Goal: Transaction & Acquisition: Download file/media

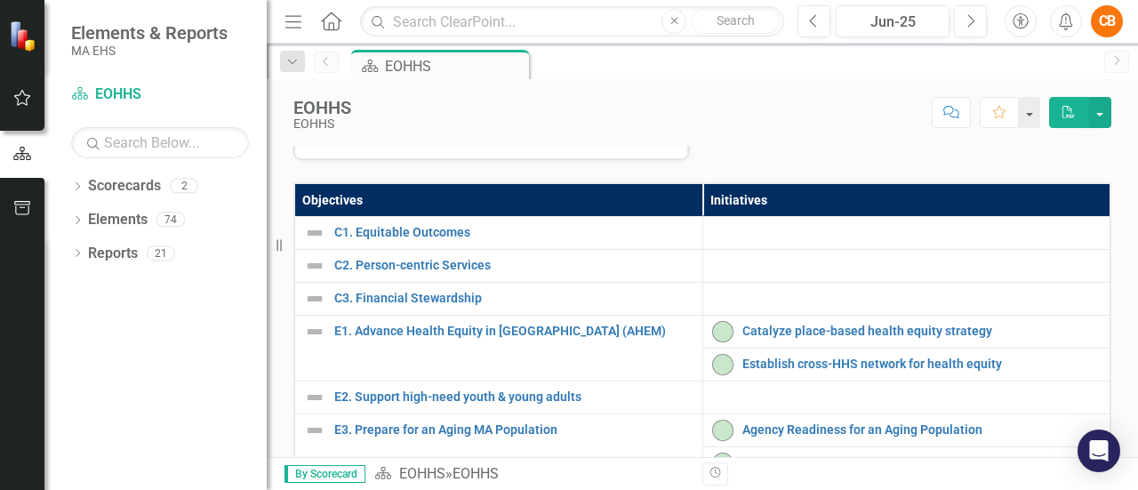
scroll to position [170, 0]
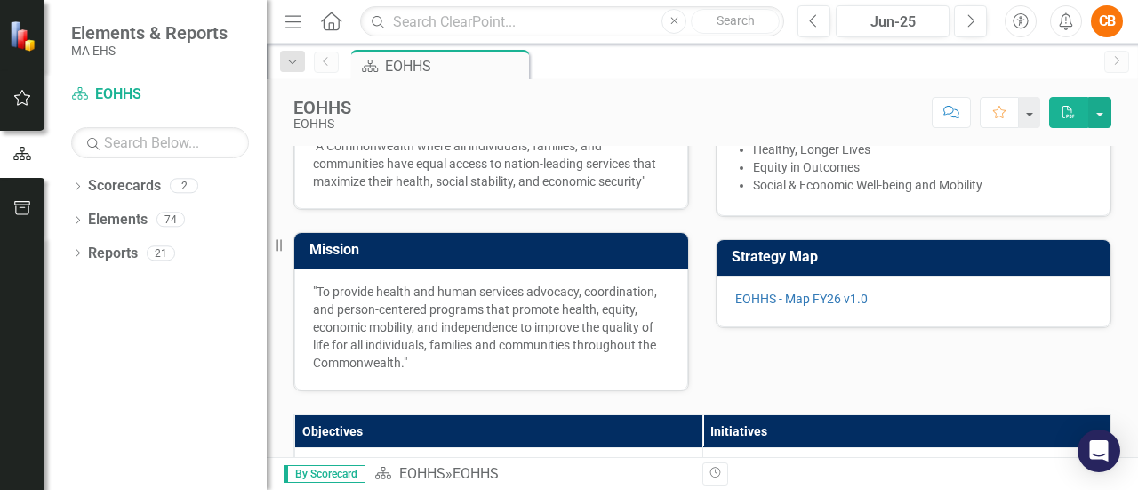
click at [1069, 27] on icon "Alerts" at bounding box center [1065, 21] width 19 height 18
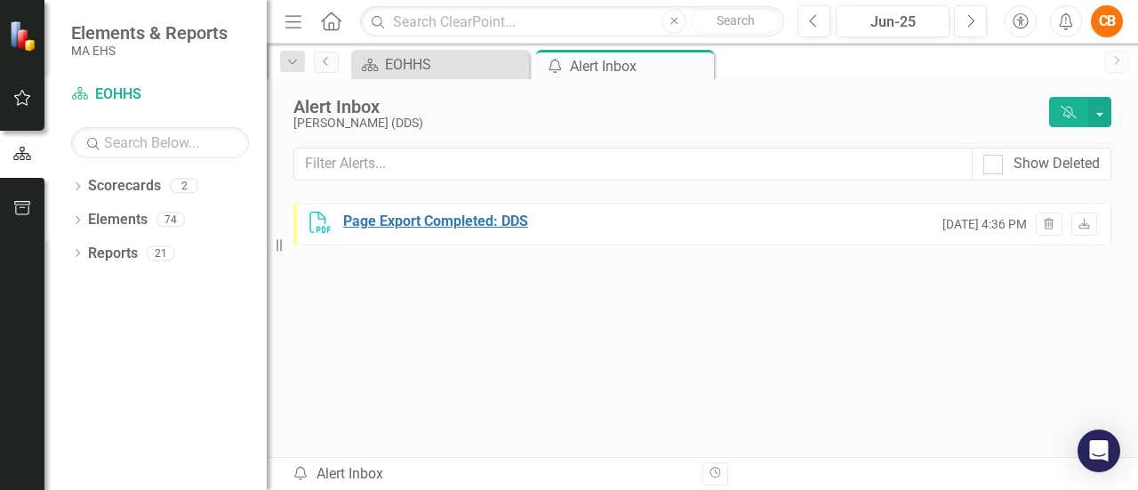
click at [465, 221] on div "Page Export Completed: DDS" at bounding box center [435, 222] width 185 height 20
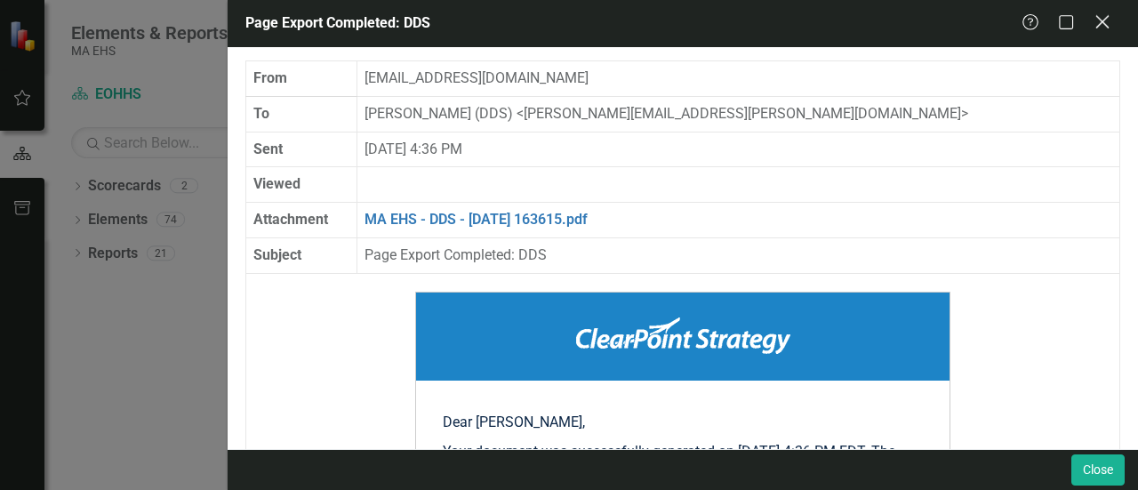
click at [1099, 22] on icon "Close" at bounding box center [1102, 21] width 22 height 17
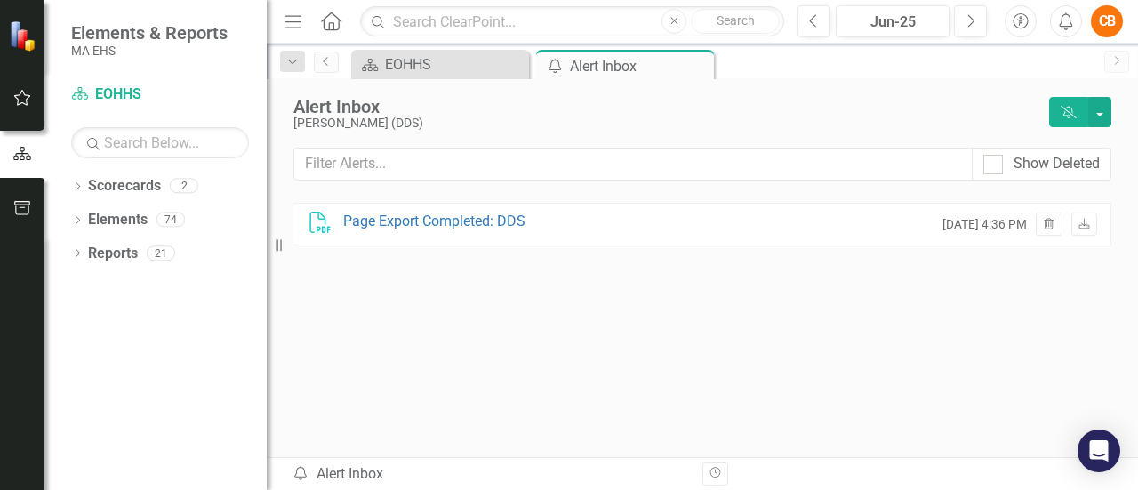
click at [325, 17] on icon at bounding box center [331, 21] width 20 height 19
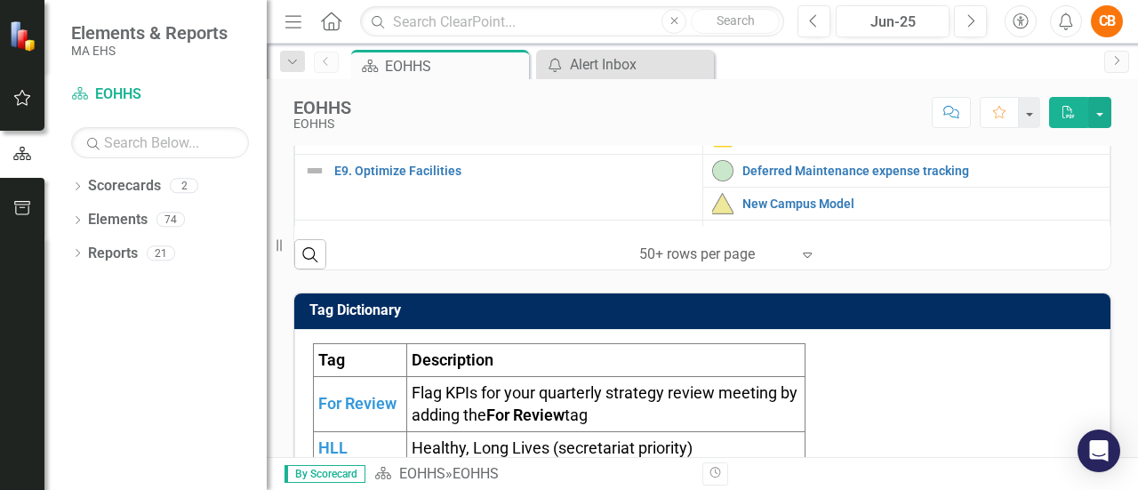
scroll to position [603, 0]
click at [79, 186] on icon at bounding box center [78, 186] width 4 height 8
click at [84, 218] on icon "Dropdown" at bounding box center [86, 218] width 13 height 11
click at [121, 253] on link "DDS" at bounding box center [191, 254] width 151 height 20
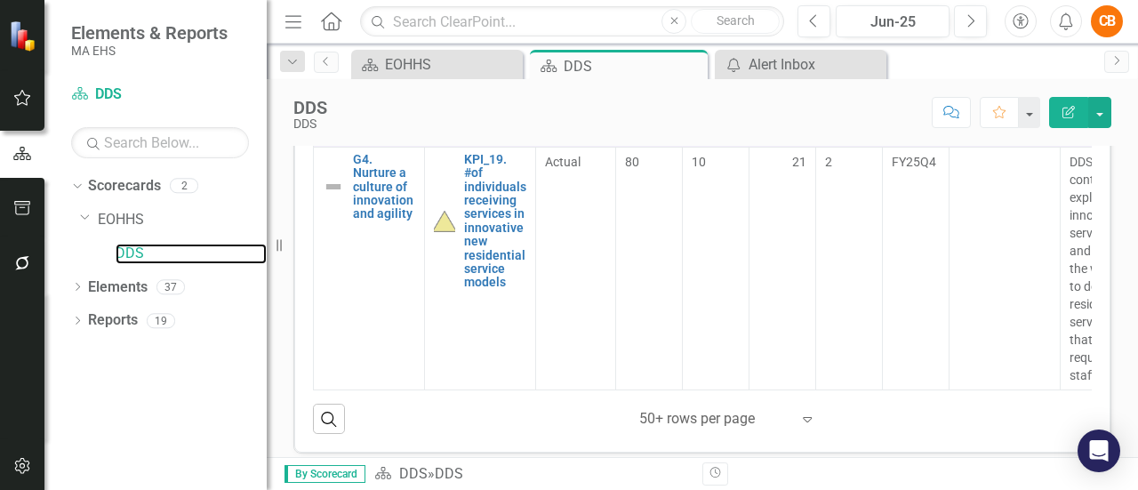
scroll to position [835, 0]
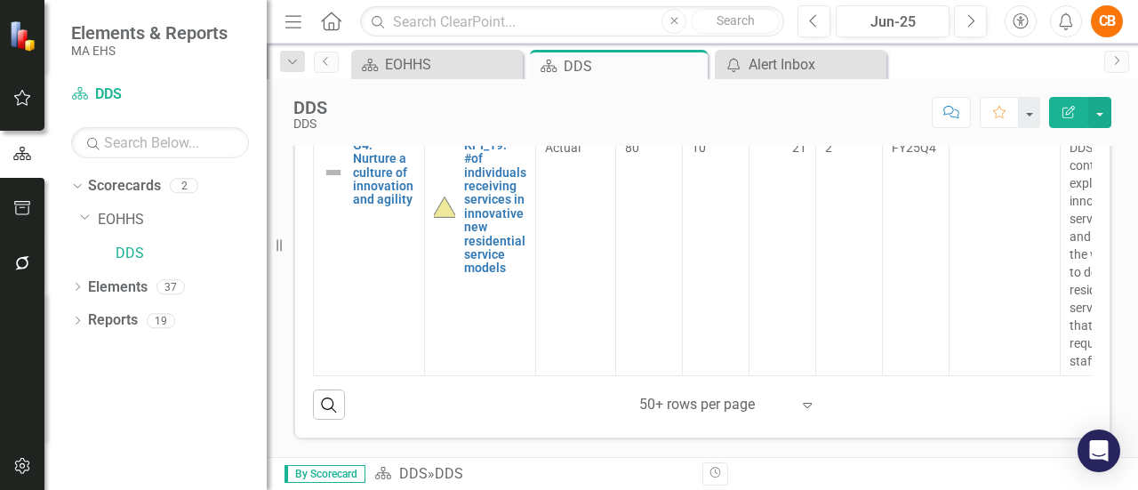
click at [800, 408] on icon "Expand" at bounding box center [807, 404] width 18 height 14
drag, startPoint x: 777, startPoint y: 382, endPoint x: 862, endPoint y: 424, distance: 95.0
drag, startPoint x: 862, startPoint y: 424, endPoint x: 914, endPoint y: 437, distance: 53.3
click at [914, 437] on div "Objectives KPIs Subgroup FY27Q2 Target Quarterly Target Current Value Variance …" at bounding box center [702, 217] width 816 height 445
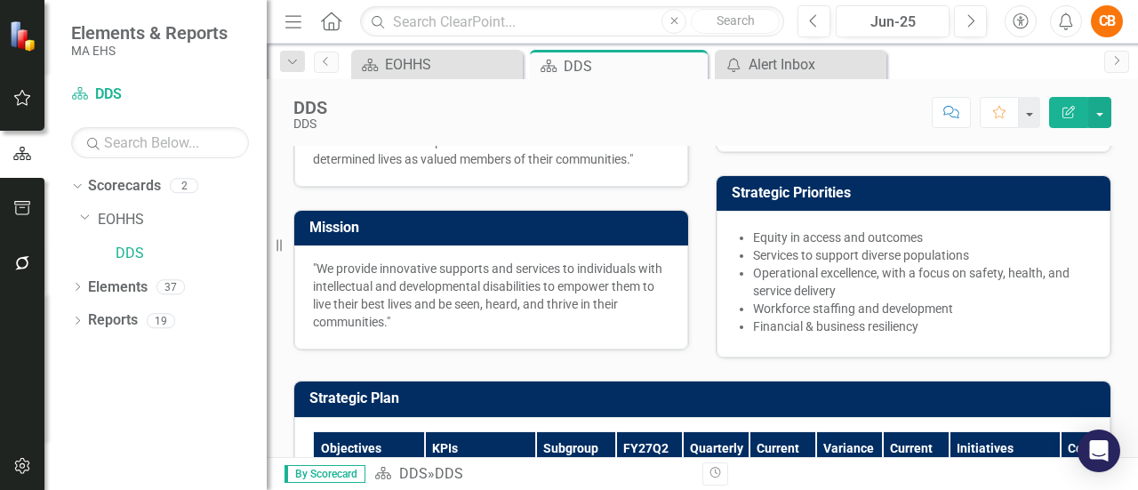
scroll to position [0, 0]
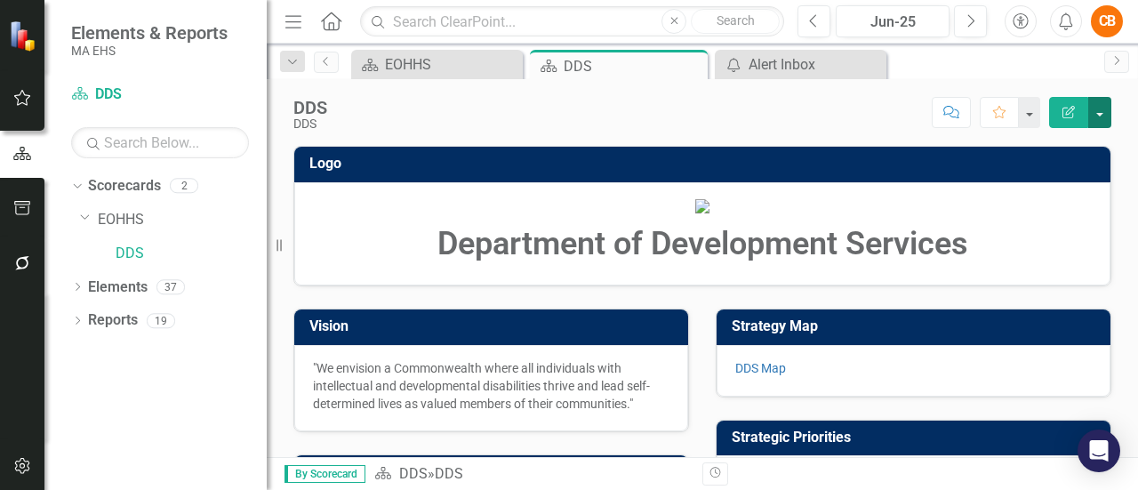
click at [1105, 121] on button "button" at bounding box center [1099, 112] width 23 height 31
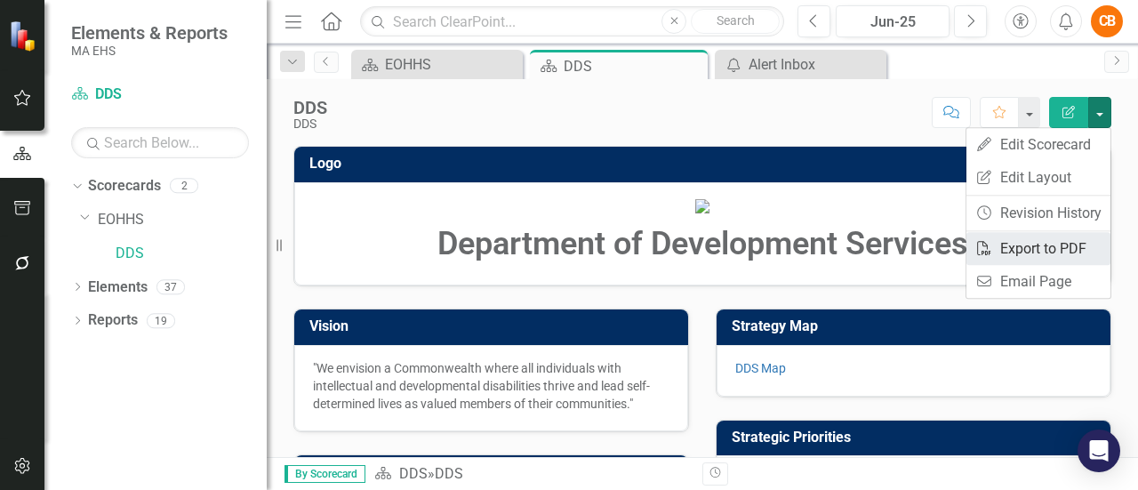
click at [1049, 243] on link "PDF Export to PDF" at bounding box center [1038, 248] width 144 height 33
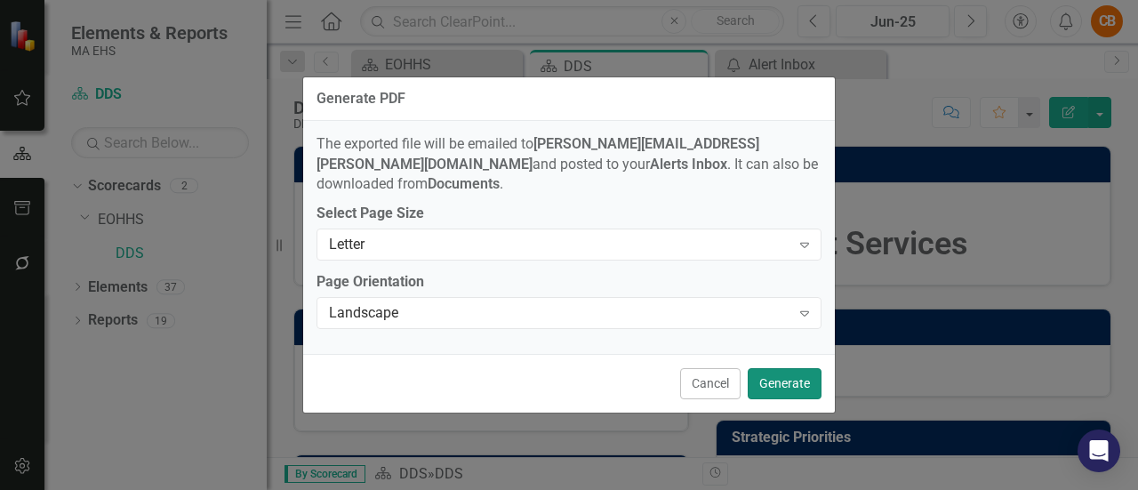
click at [758, 373] on button "Generate" at bounding box center [785, 383] width 74 height 31
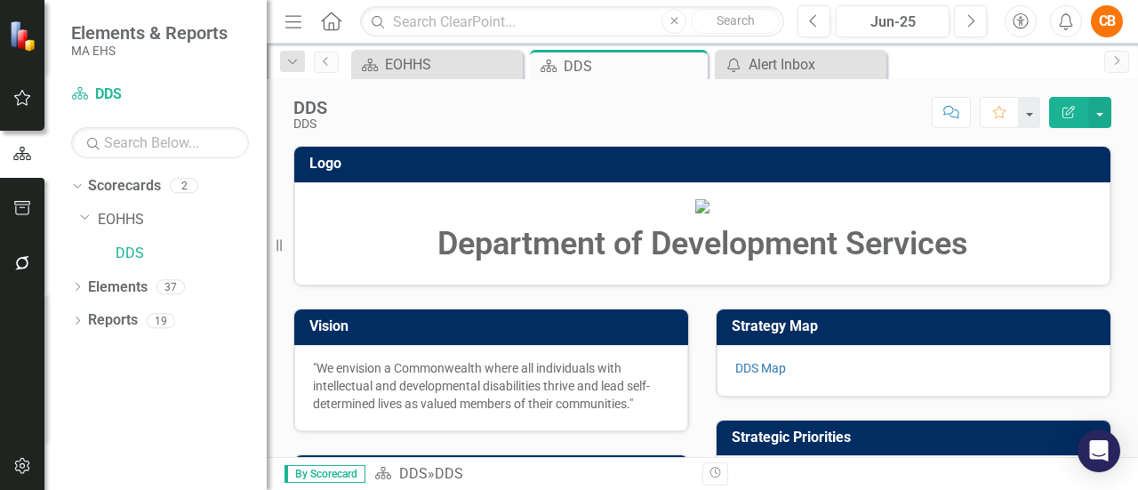
click at [1070, 108] on icon "Edit Report" at bounding box center [1069, 112] width 16 height 12
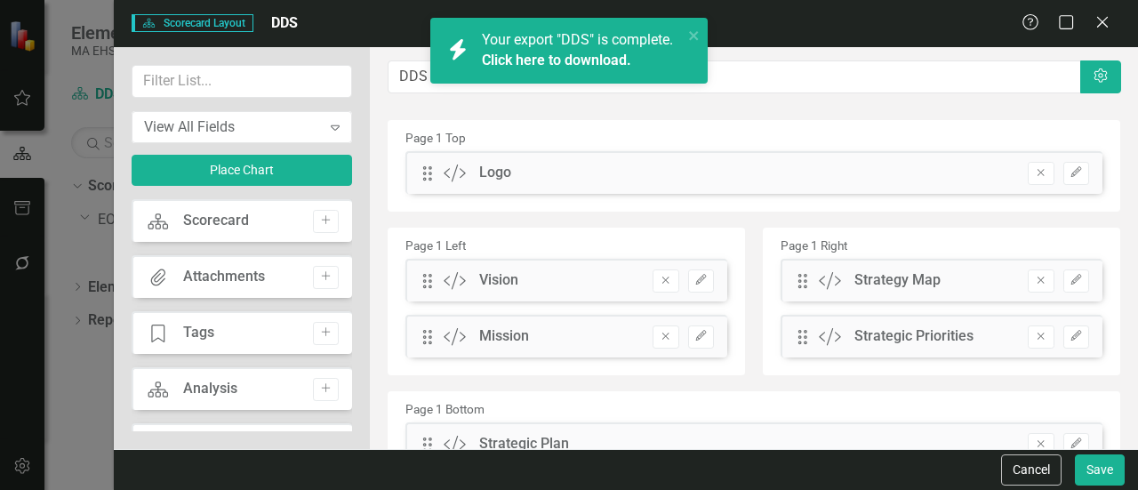
scroll to position [83, 0]
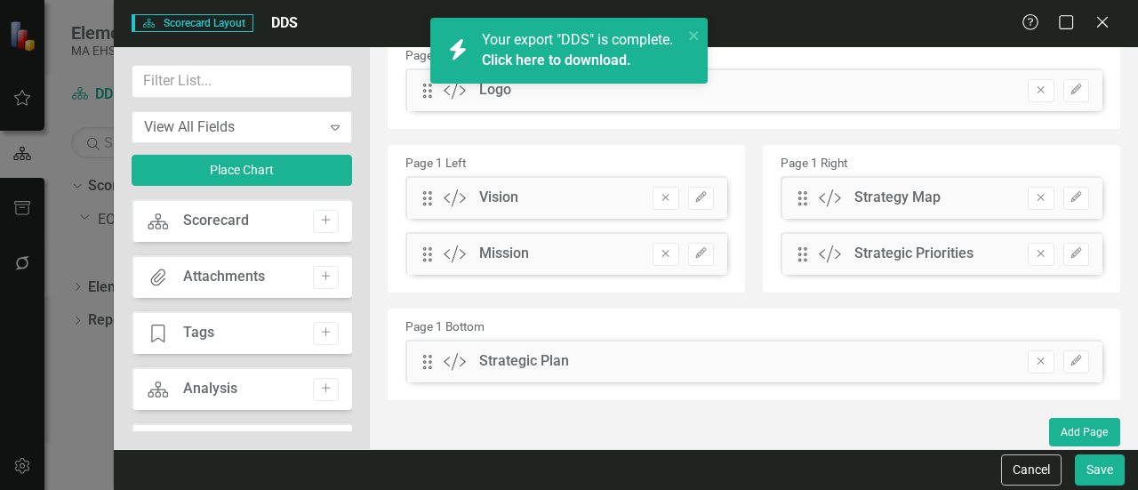
click at [537, 52] on link "Click here to download." at bounding box center [556, 60] width 149 height 17
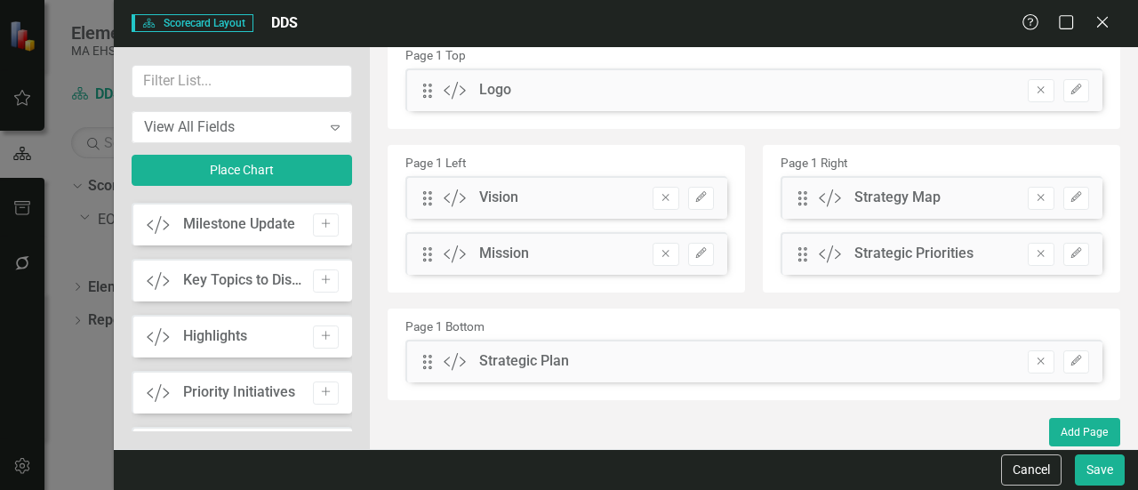
scroll to position [826, 0]
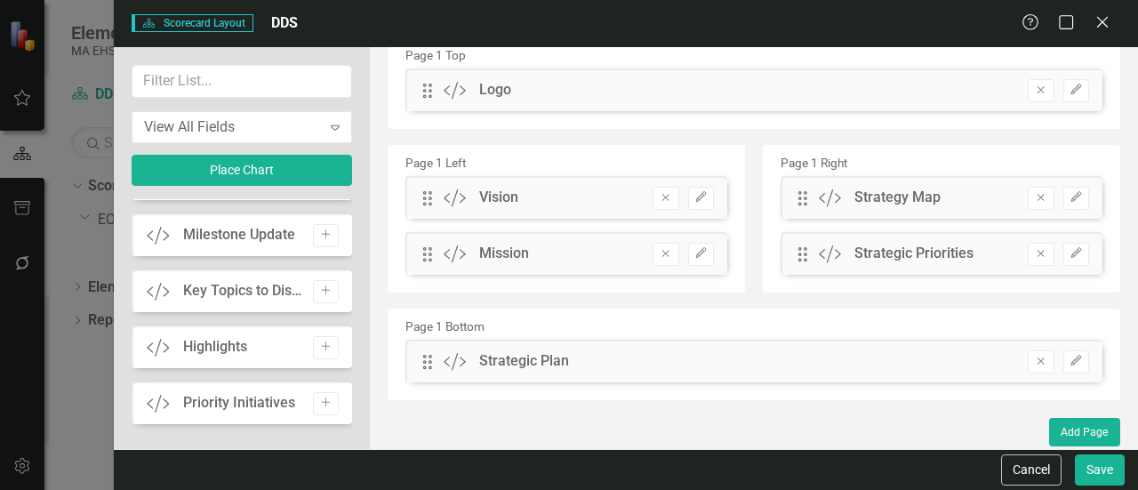
click at [217, 236] on div "Milestone Update" at bounding box center [239, 235] width 112 height 20
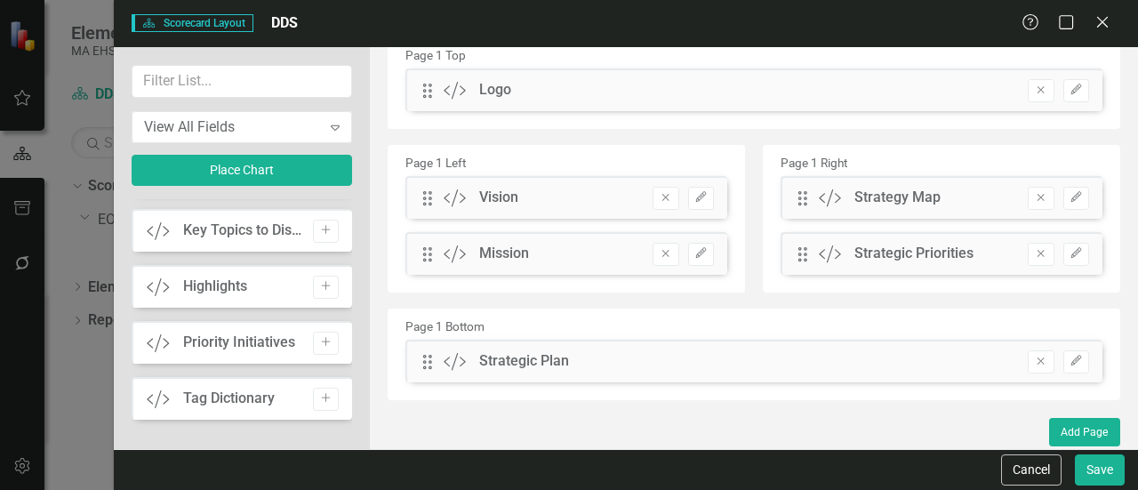
click at [234, 284] on div "Highlights" at bounding box center [215, 287] width 64 height 20
click at [324, 287] on icon "Add" at bounding box center [325, 286] width 13 height 11
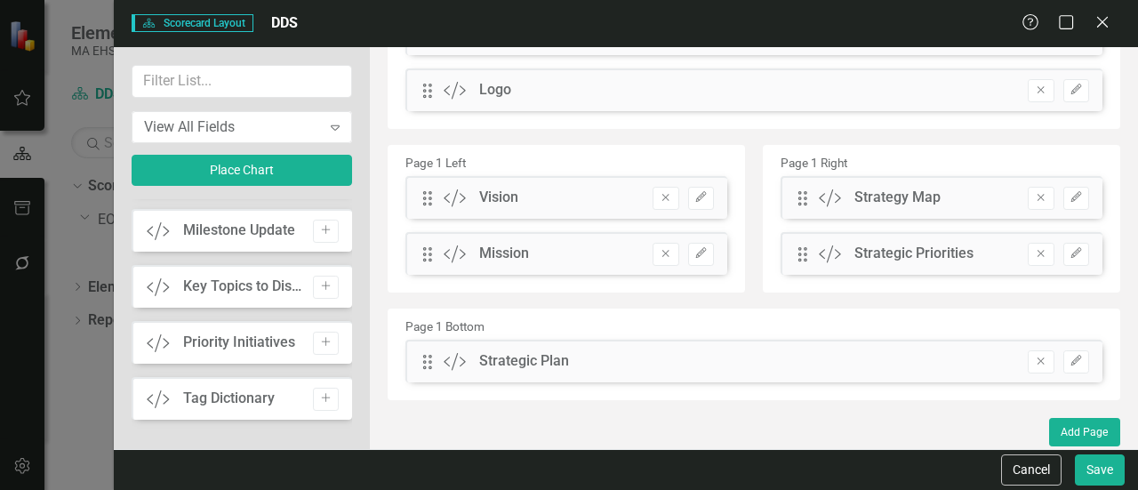
scroll to position [0, 0]
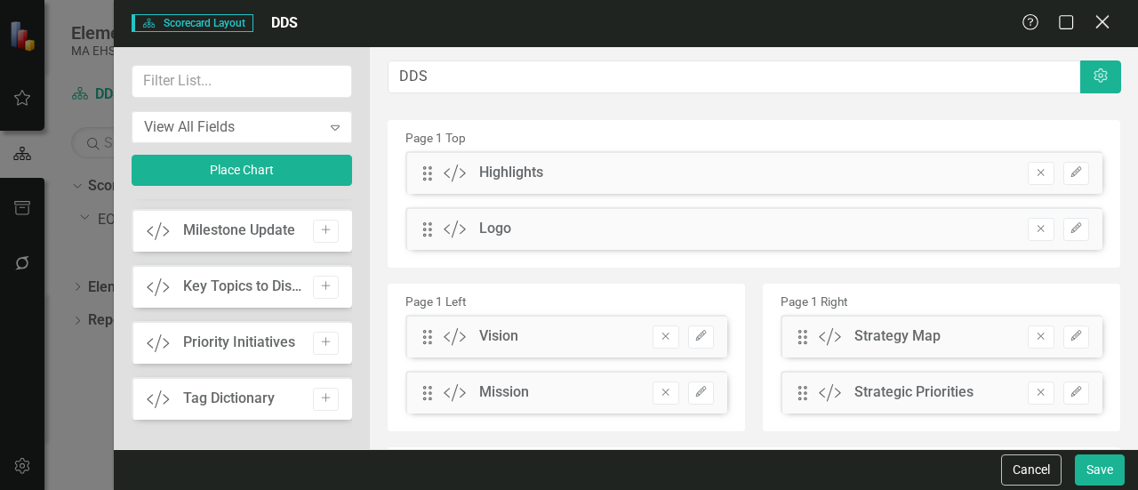
click at [1101, 22] on icon at bounding box center [1101, 21] width 13 height 13
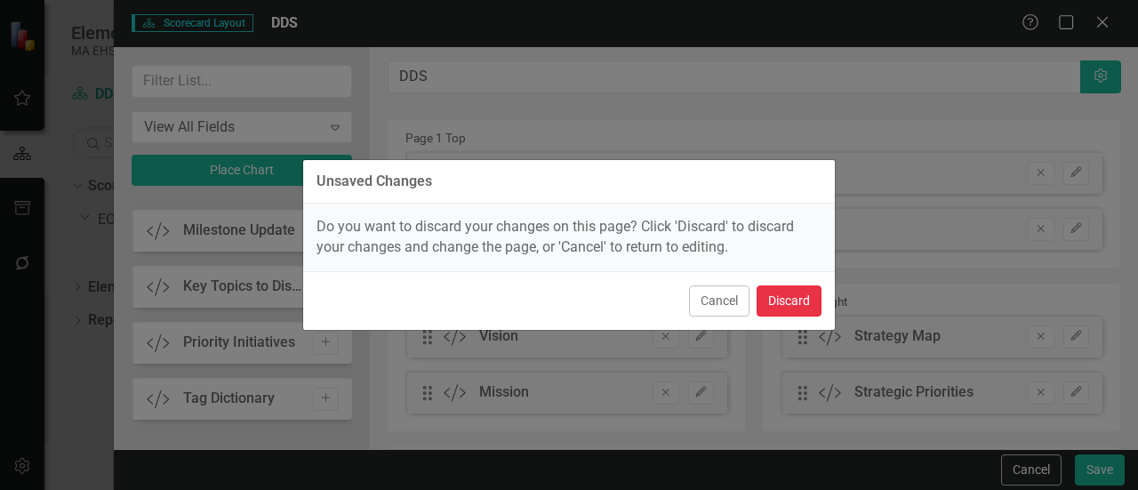
click at [798, 298] on button "Discard" at bounding box center [789, 300] width 65 height 31
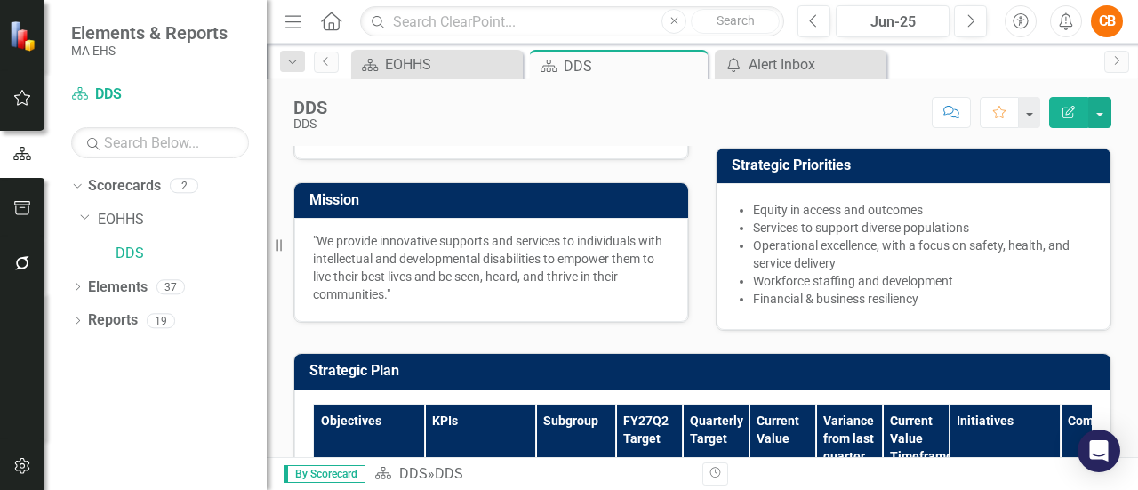
scroll to position [275, 0]
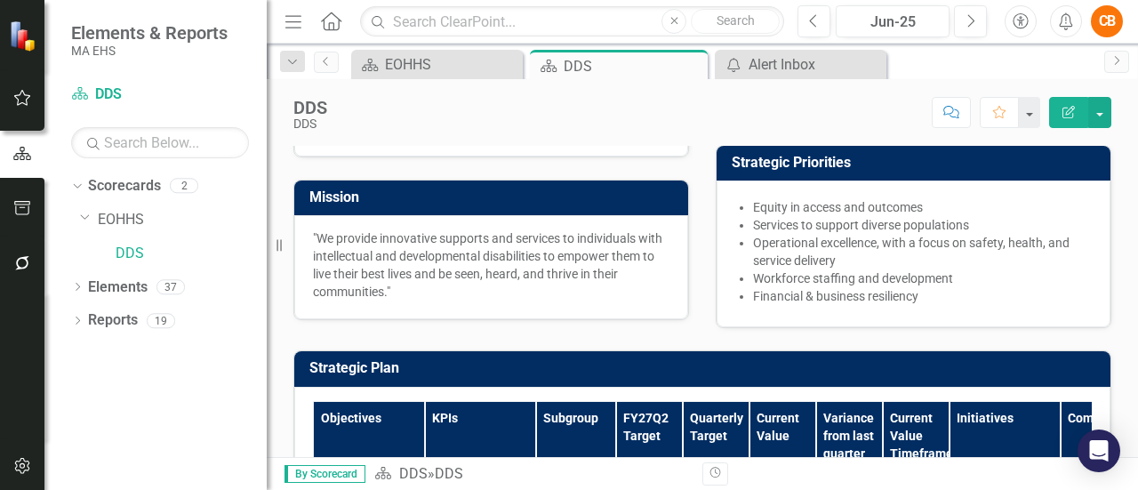
click at [761, 100] on link "DDS Map" at bounding box center [760, 93] width 51 height 14
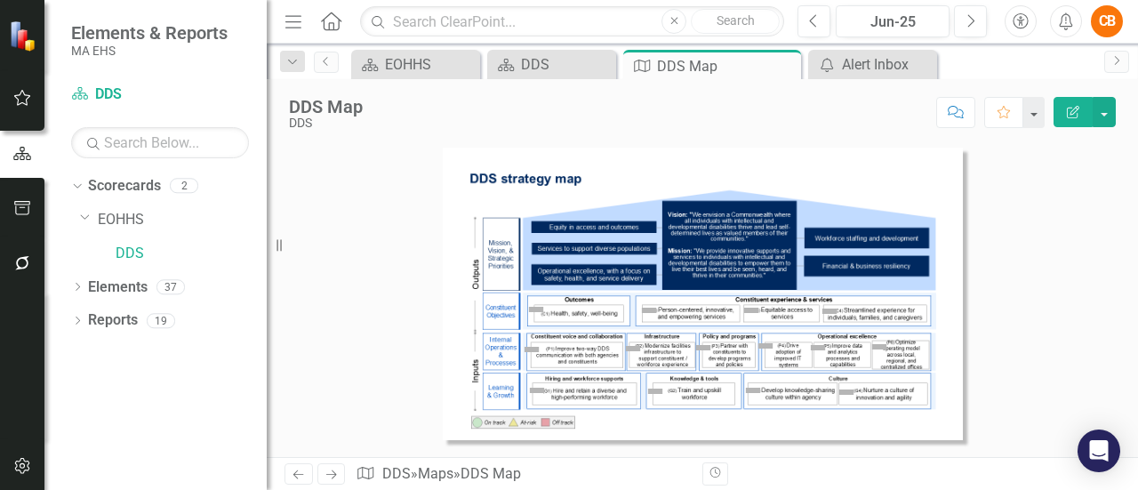
click at [530, 306] on img at bounding box center [535, 309] width 21 height 21
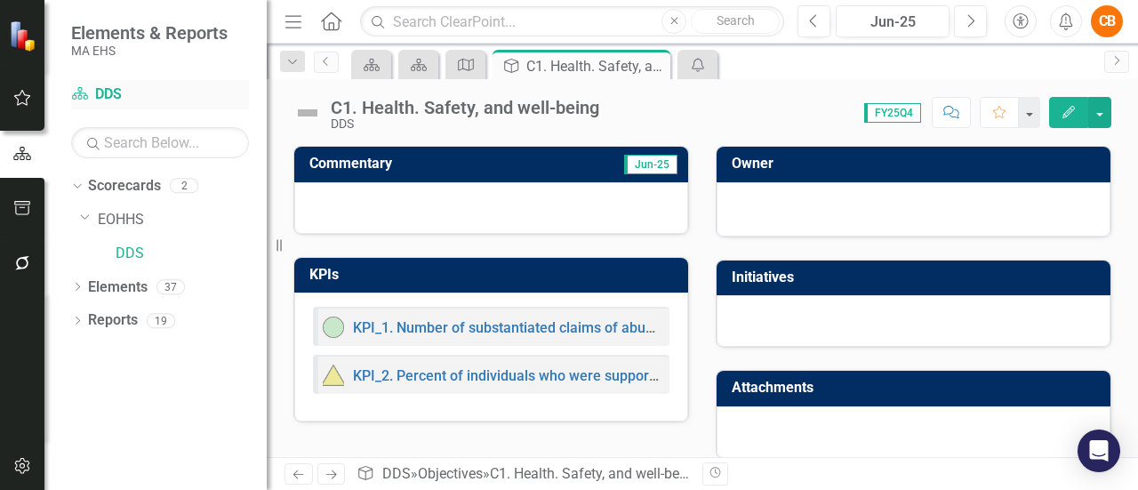
click at [108, 86] on link "Scorecard DDS" at bounding box center [160, 94] width 178 height 20
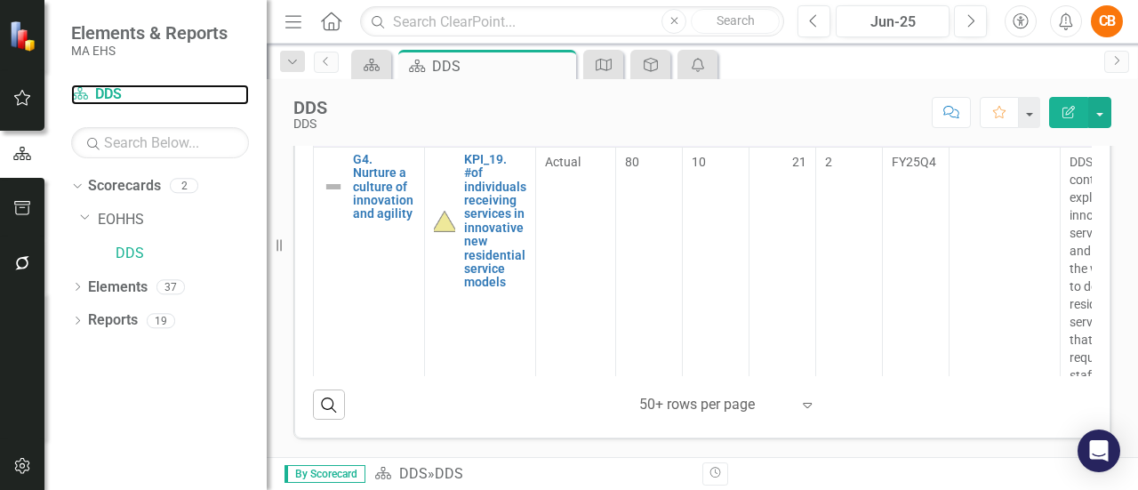
scroll to position [4732, 0]
